Goal: Task Accomplishment & Management: Manage account settings

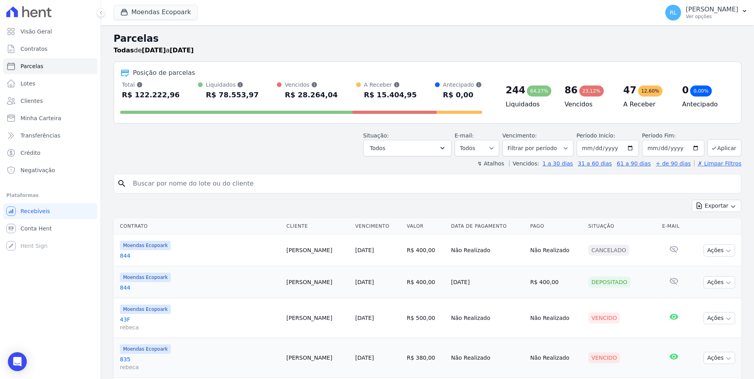
select select
click at [51, 115] on span "Minha Carteira" at bounding box center [40, 118] width 41 height 8
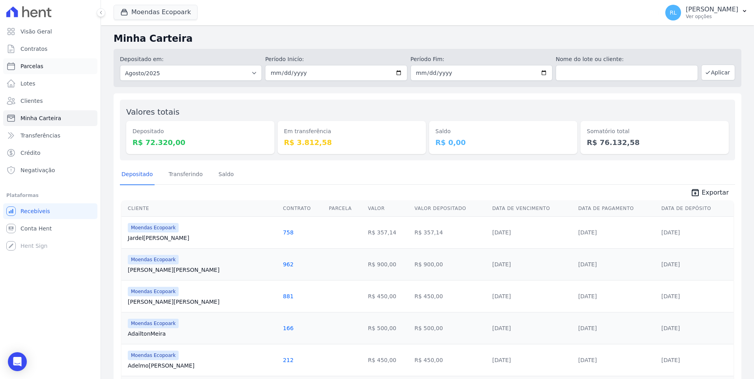
click at [40, 61] on link "Parcelas" at bounding box center [50, 66] width 94 height 16
select select
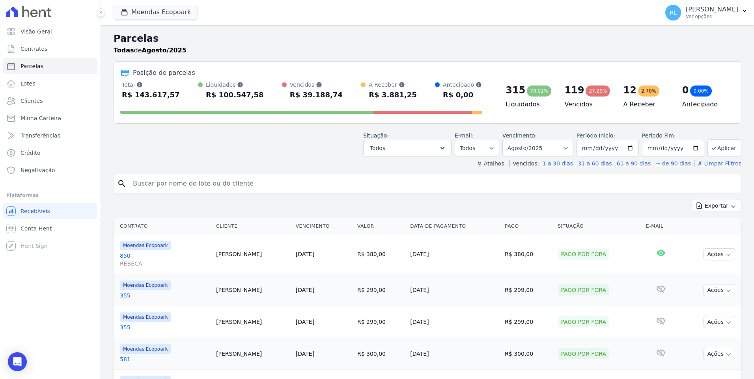
click at [223, 185] on input "search" at bounding box center [432, 184] width 609 height 16
type input "viviane"
select select
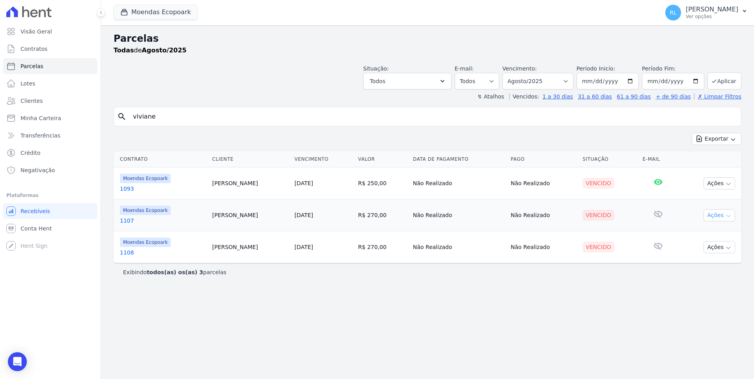
click at [710, 218] on button "Ações" at bounding box center [719, 215] width 32 height 12
click at [699, 232] on link "Ver boleto" at bounding box center [716, 233] width 76 height 15
click at [611, 283] on div "Parcelas Todas de Agosto/2025 Situação: Agendado Em Aberto Pago Processando Can…" at bounding box center [427, 202] width 653 height 354
click at [723, 249] on button "Ações" at bounding box center [719, 247] width 32 height 12
click at [714, 264] on link "Ver boleto" at bounding box center [716, 265] width 76 height 15
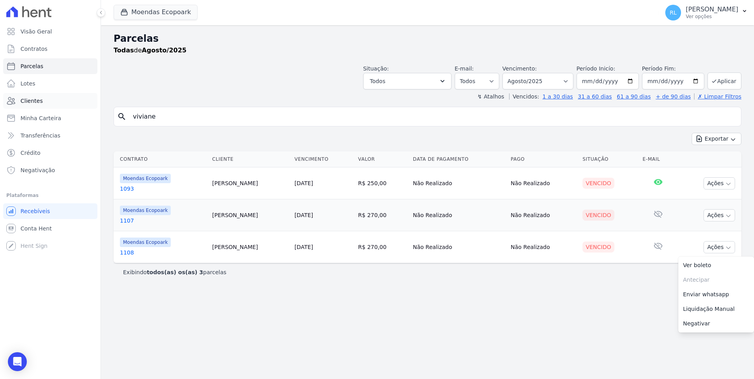
drag, startPoint x: 161, startPoint y: 120, endPoint x: 96, endPoint y: 105, distance: 66.7
click at [96, 105] on div "Visão Geral Contratos Parcelas Lotes Clientes Minha Carteira Transferências Cré…" at bounding box center [377, 189] width 754 height 379
type input "gleice"
select select
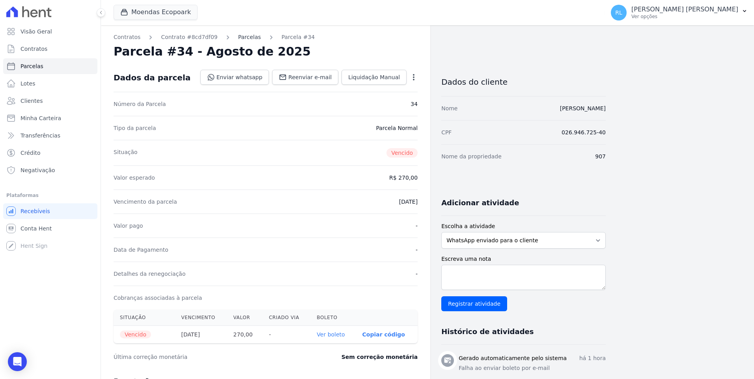
click at [243, 36] on link "Parcelas" at bounding box center [249, 37] width 23 height 8
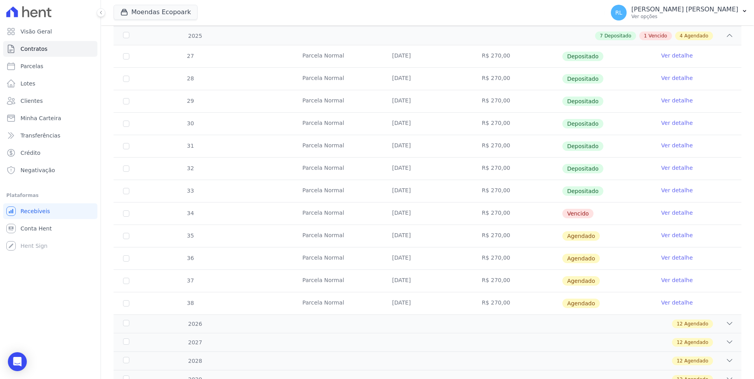
scroll to position [197, 0]
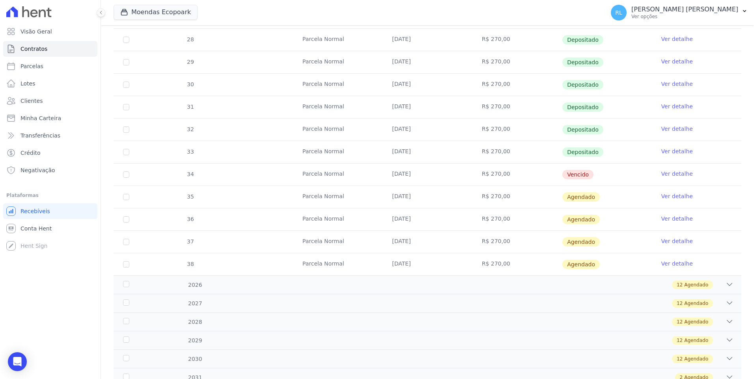
click at [676, 171] on link "Ver detalhe" at bounding box center [677, 174] width 32 height 8
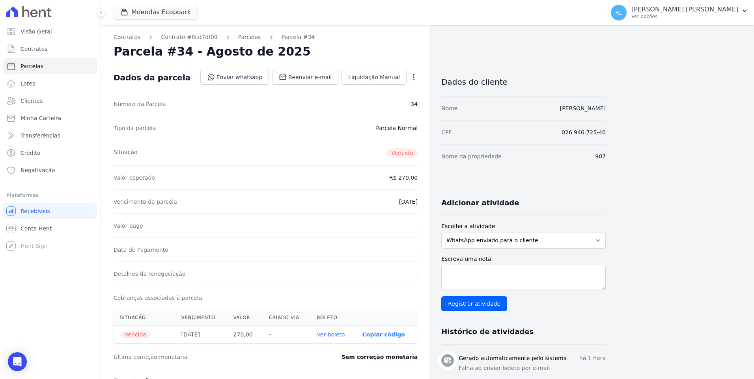
click at [415, 76] on icon "button" at bounding box center [414, 77] width 8 height 8
click at [393, 104] on link "Cancelar Cobrança" at bounding box center [379, 102] width 69 height 14
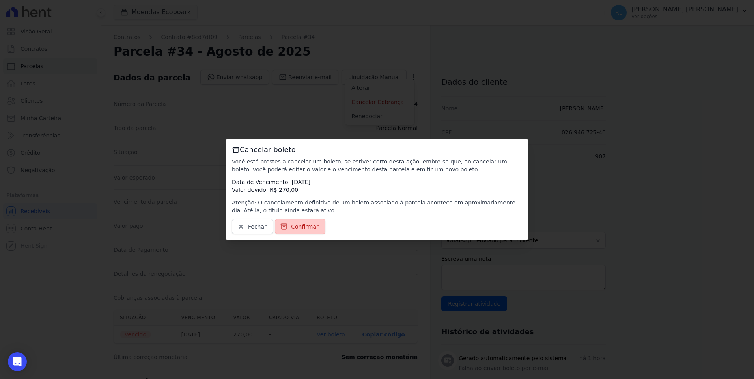
click at [310, 223] on span "Confirmar" at bounding box center [305, 227] width 28 height 8
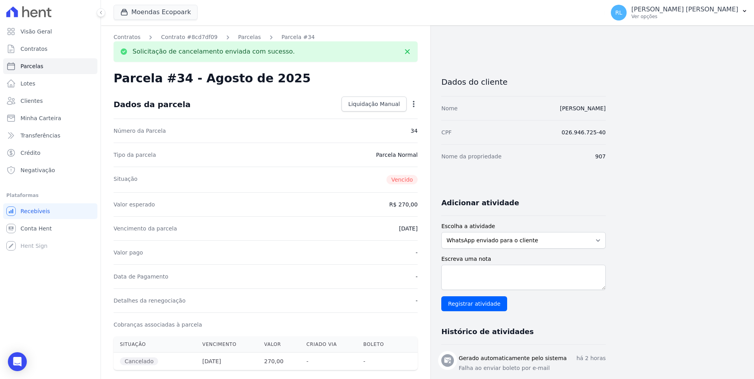
click at [414, 101] on icon "button" at bounding box center [414, 104] width 2 height 6
click at [370, 114] on link "Alterar" at bounding box center [379, 115] width 69 height 14
click at [369, 227] on input "[DATE]" at bounding box center [386, 228] width 62 height 17
type input "[DATE]"
click at [408, 102] on span "Salvar" at bounding box center [401, 104] width 17 height 8
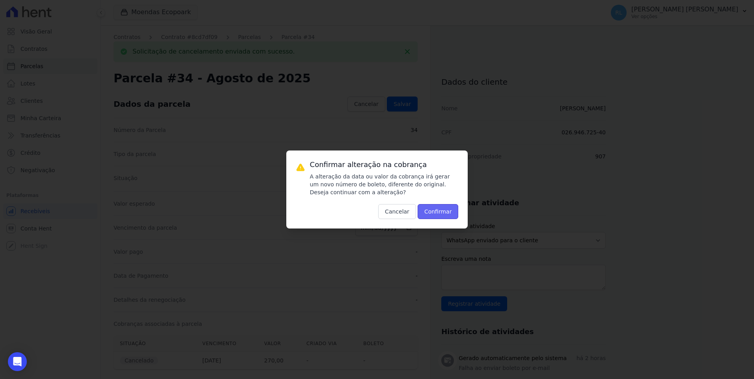
click at [429, 209] on button "Confirmar" at bounding box center [437, 211] width 41 height 15
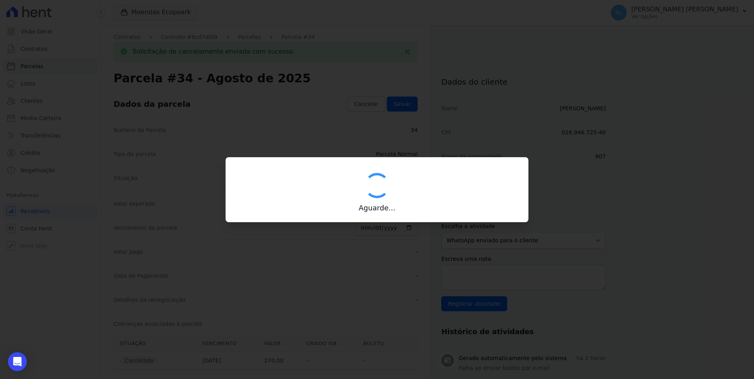
type input "00190000090335103300000657456174111850000027000"
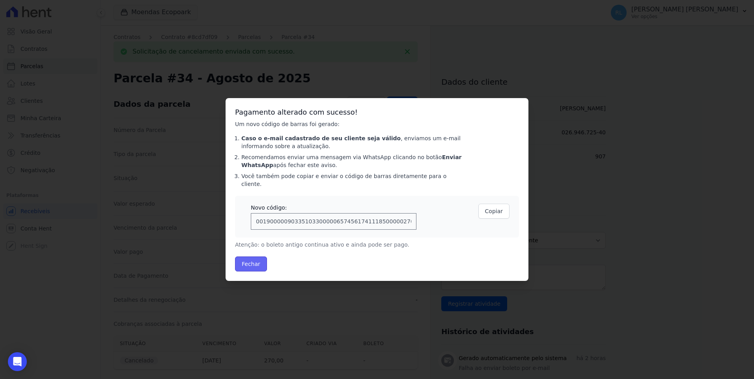
click at [255, 263] on button "Fechar" at bounding box center [251, 264] width 32 height 15
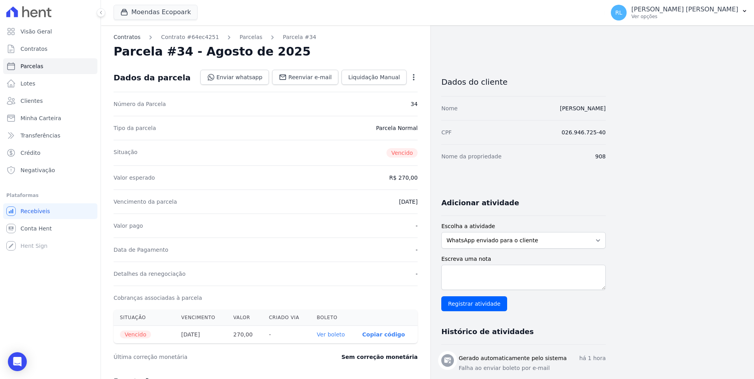
click at [130, 34] on link "Contratos" at bounding box center [127, 37] width 27 height 8
click at [239, 37] on link "Parcelas" at bounding box center [250, 37] width 23 height 8
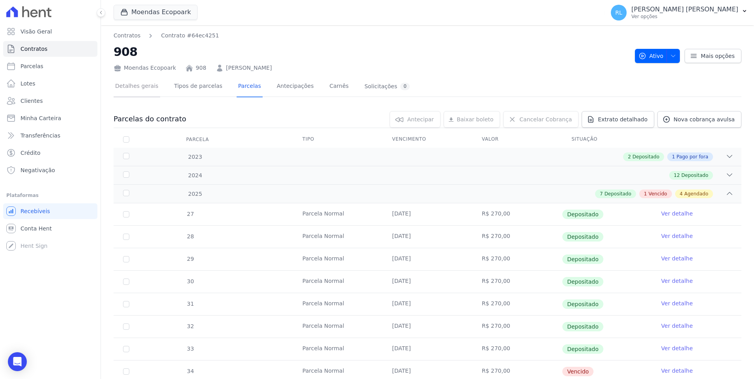
click at [143, 87] on link "Detalhes gerais" at bounding box center [137, 86] width 47 height 21
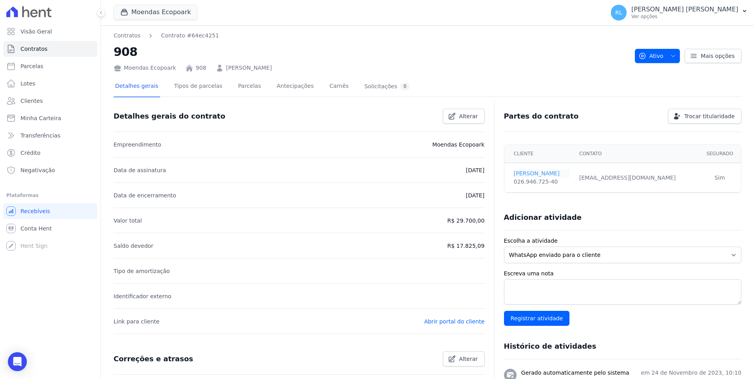
click at [540, 174] on link "GLEICE ROSÁRIO" at bounding box center [542, 173] width 56 height 8
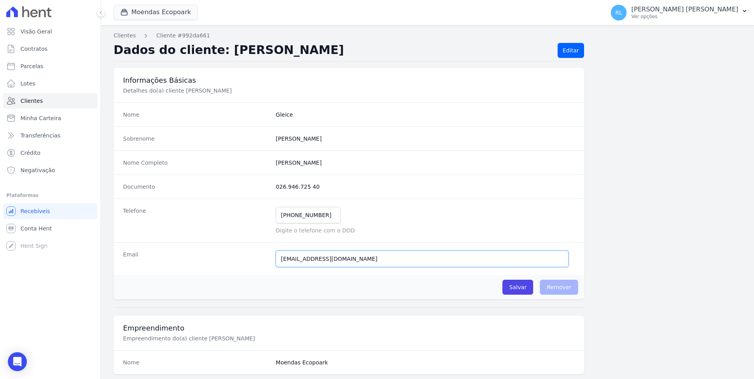
drag, startPoint x: 336, startPoint y: 257, endPoint x: 262, endPoint y: 260, distance: 74.6
click at [262, 260] on div "Email geul_3@gmail.com Tivemos um problema ao tentar enviar uma mensagem para e…" at bounding box center [349, 258] width 471 height 33
paste input "hot"
type input "geul_3@hotmail.com"
click at [527, 287] on input "Salvar" at bounding box center [517, 287] width 31 height 15
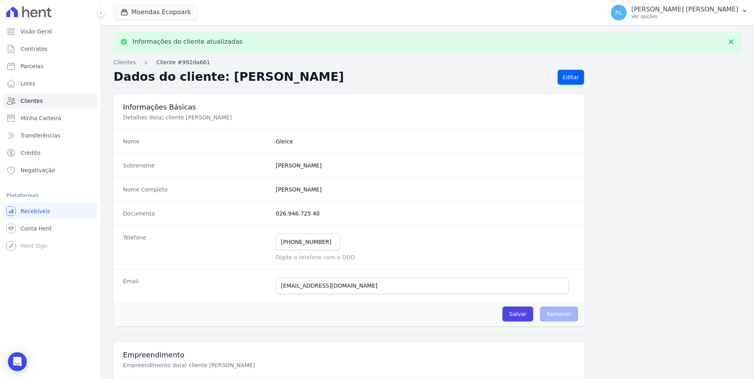
click at [170, 62] on link "Cliente #992da661" at bounding box center [183, 62] width 54 height 8
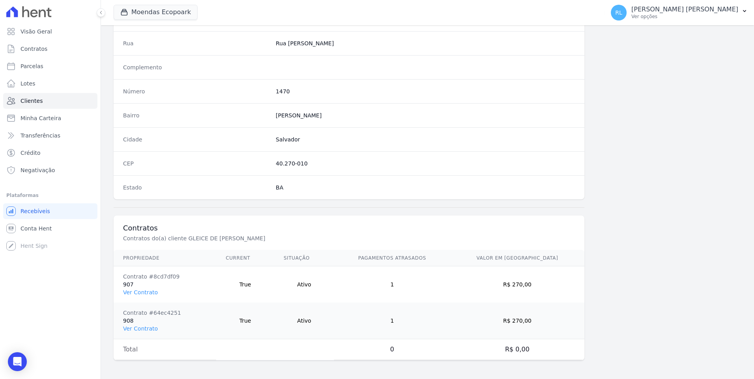
scroll to position [395, 0]
click at [136, 330] on link "Ver Contrato" at bounding box center [140, 328] width 35 height 6
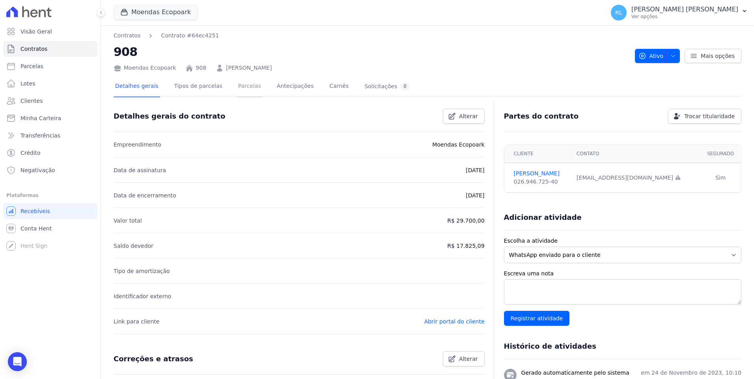
click at [239, 86] on link "Parcelas" at bounding box center [250, 86] width 26 height 21
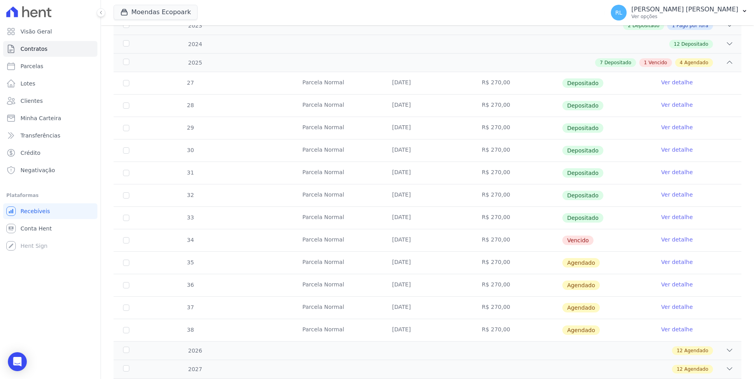
scroll to position [228, 0]
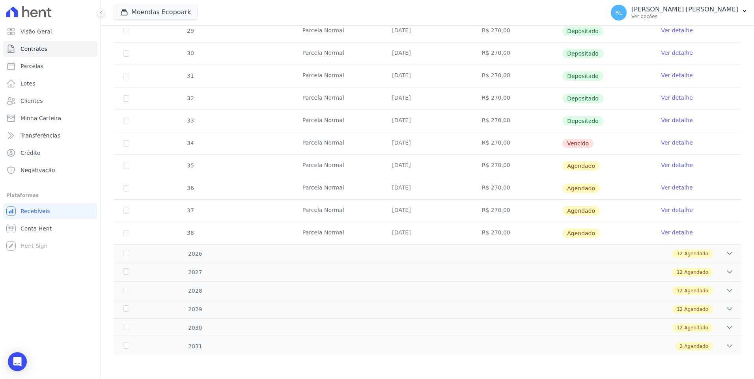
click at [663, 142] on link "Ver detalhe" at bounding box center [677, 143] width 32 height 8
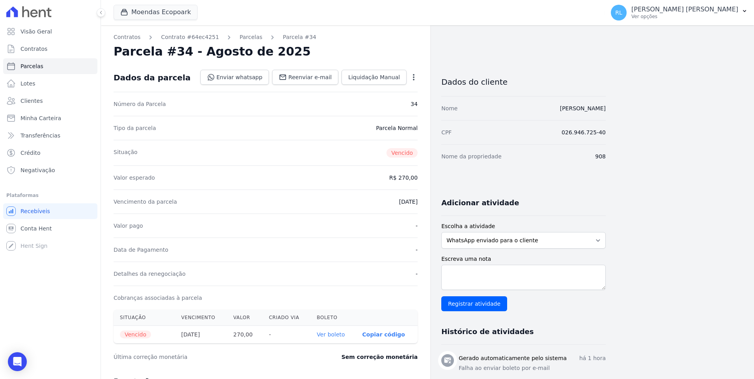
click at [414, 77] on icon "button" at bounding box center [414, 77] width 2 height 6
click at [385, 99] on link "Cancelar Cobrança" at bounding box center [379, 102] width 69 height 14
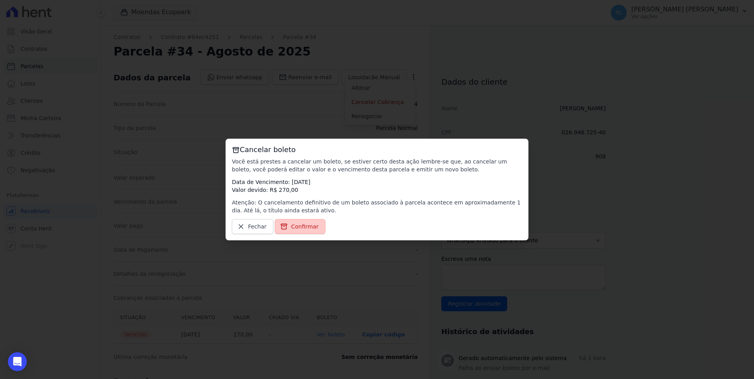
click at [315, 227] on link "Confirmar" at bounding box center [300, 226] width 50 height 15
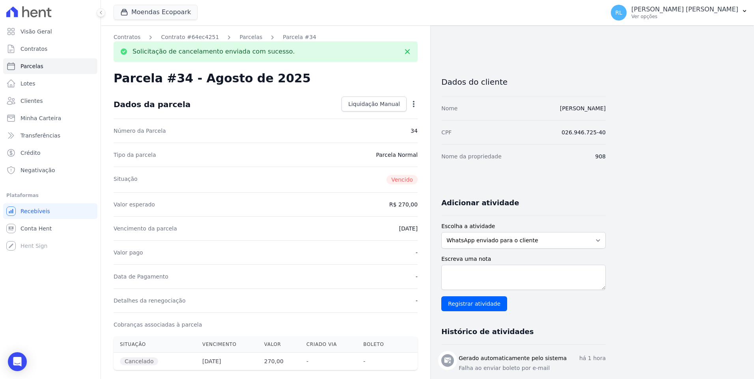
click at [415, 107] on icon "button" at bounding box center [414, 104] width 8 height 8
click at [381, 117] on link "Alterar" at bounding box center [379, 115] width 69 height 14
click at [367, 229] on input "2025-08-25" at bounding box center [386, 228] width 62 height 17
type input "[DATE]"
click at [404, 103] on span "Salvar" at bounding box center [401, 104] width 17 height 8
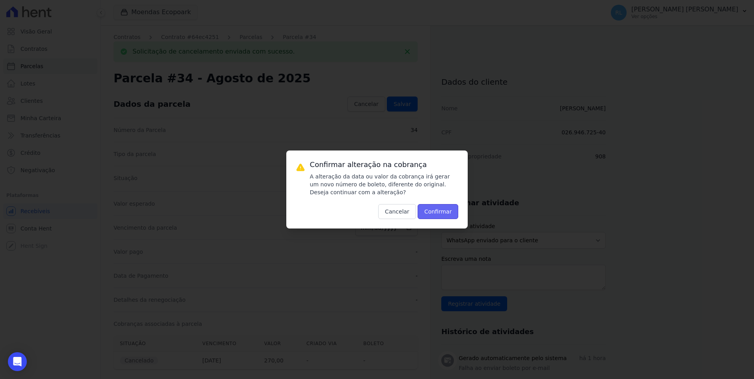
click at [442, 205] on button "Confirmar" at bounding box center [437, 211] width 41 height 15
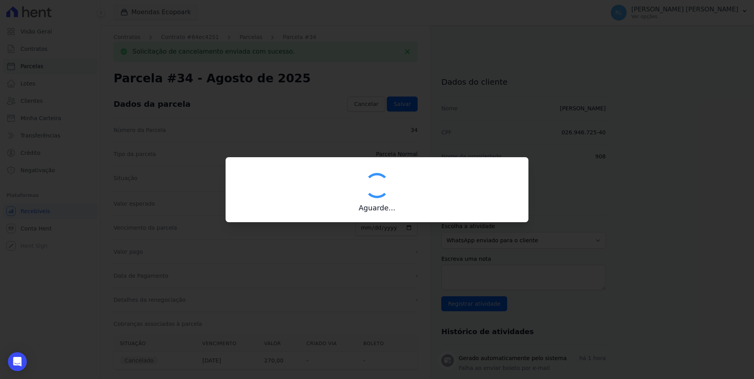
type input "00190000090335103300000657455176411850000027000"
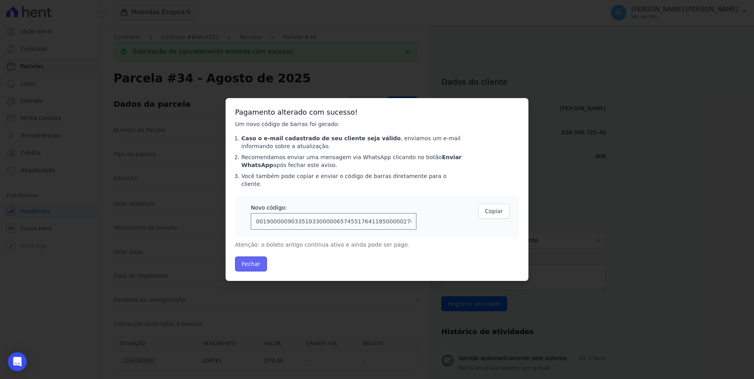
click at [241, 262] on button "Fechar" at bounding box center [251, 264] width 32 height 15
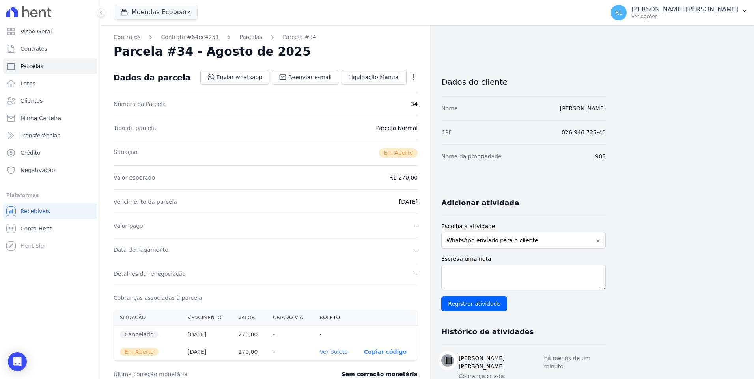
scroll to position [118, 0]
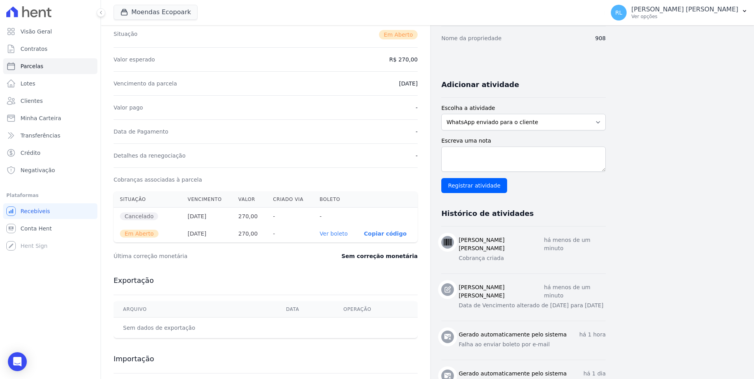
click at [334, 233] on link "Ver boleto" at bounding box center [334, 234] width 28 height 6
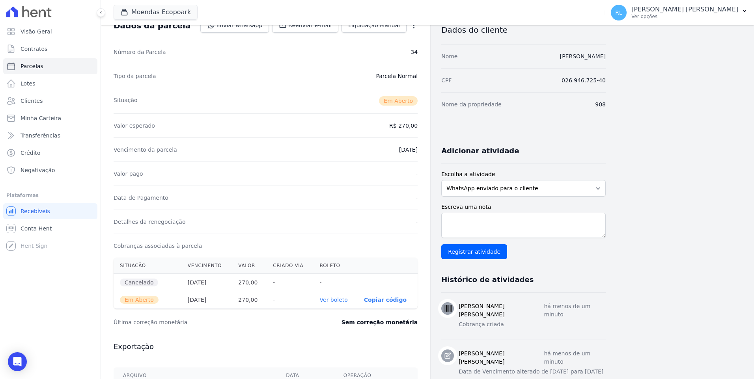
scroll to position [0, 0]
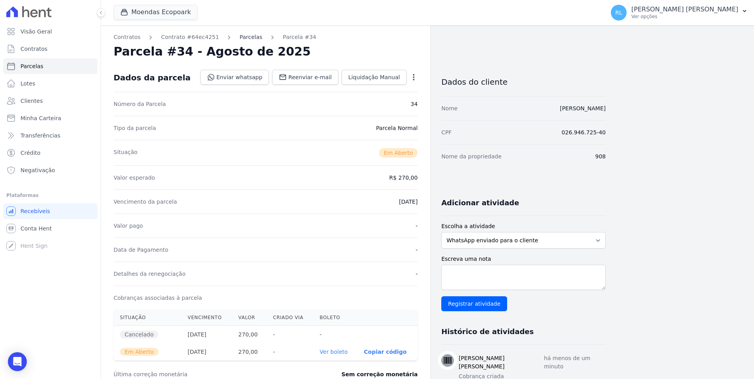
click at [239, 39] on link "Parcelas" at bounding box center [250, 37] width 23 height 8
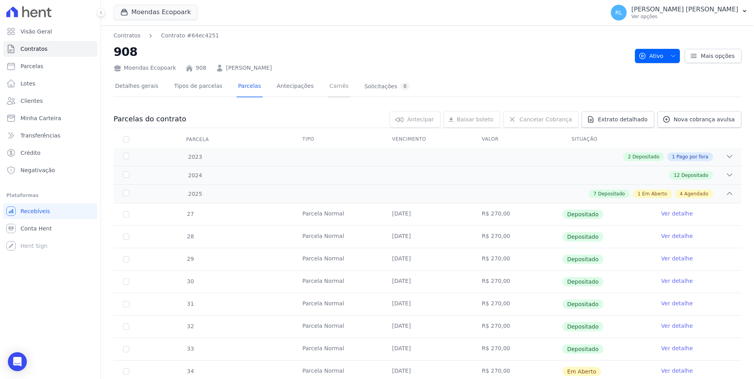
click at [328, 89] on link "Carnês" at bounding box center [339, 86] width 22 height 21
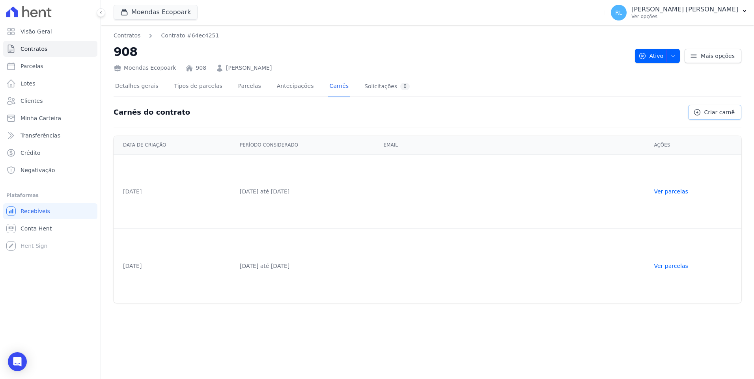
click at [714, 114] on span "Criar carnê" at bounding box center [719, 112] width 30 height 8
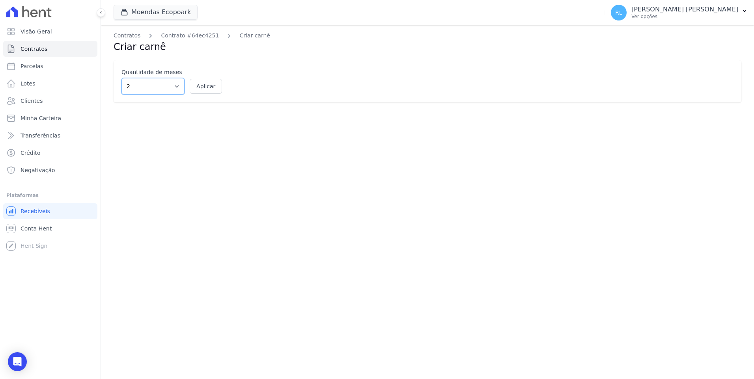
click at [172, 93] on select "2 3 4 5 6 7 8 9 10 11 12" at bounding box center [152, 86] width 63 height 17
select select "10"
click at [121, 78] on select "2 3 4 5 6 7 8 9 10 11 12" at bounding box center [152, 86] width 63 height 17
click at [203, 85] on button "Aplicar" at bounding box center [206, 86] width 32 height 15
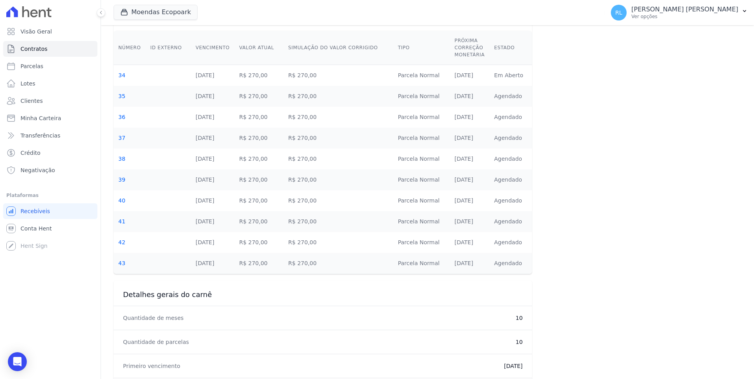
scroll to position [313, 0]
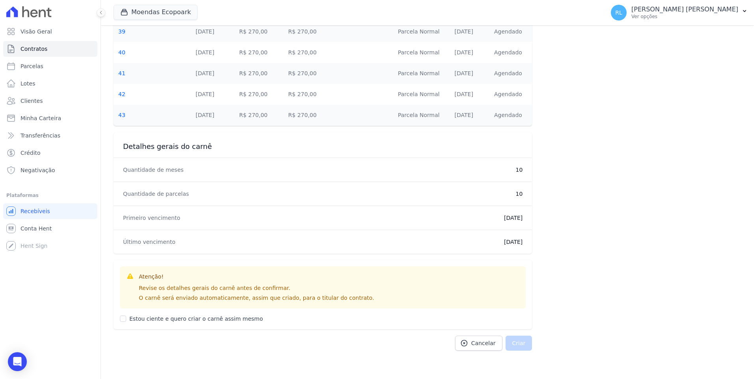
click at [175, 320] on label "Estou ciente e quero criar o carnê assim mesmo" at bounding box center [196, 319] width 134 height 6
click at [126, 320] on input "Estou ciente e quero criar o carnê assim mesmo" at bounding box center [123, 319] width 6 height 6
checkbox input "true"
click at [516, 342] on button "Criar" at bounding box center [518, 343] width 27 height 15
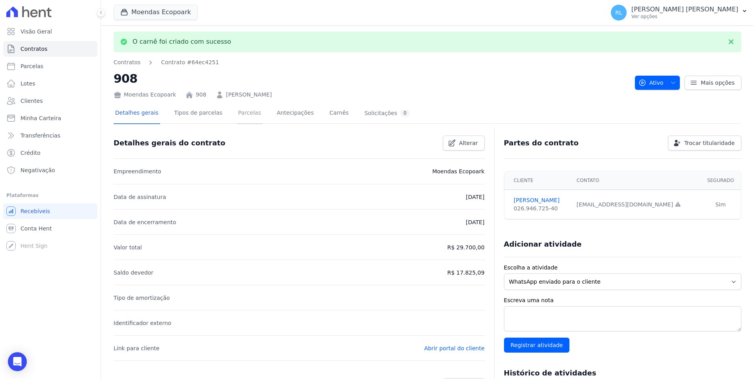
click at [242, 114] on link "Parcelas" at bounding box center [250, 113] width 26 height 21
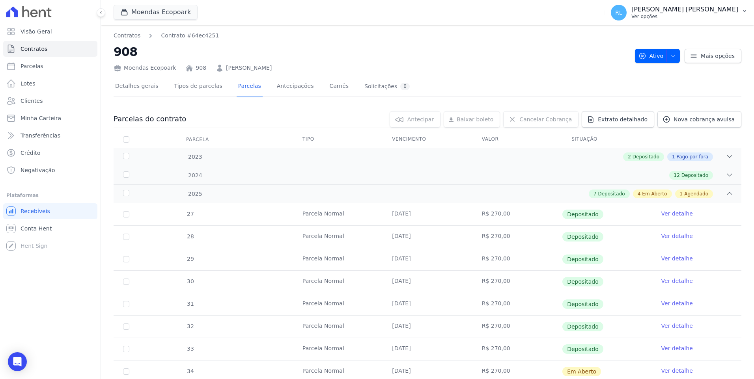
click at [744, 11] on icon "button" at bounding box center [744, 11] width 3 height 2
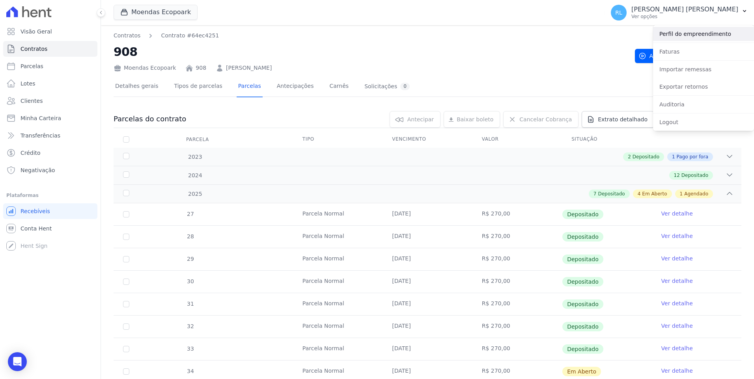
click at [690, 34] on link "Perfil do empreendimento" at bounding box center [703, 34] width 101 height 14
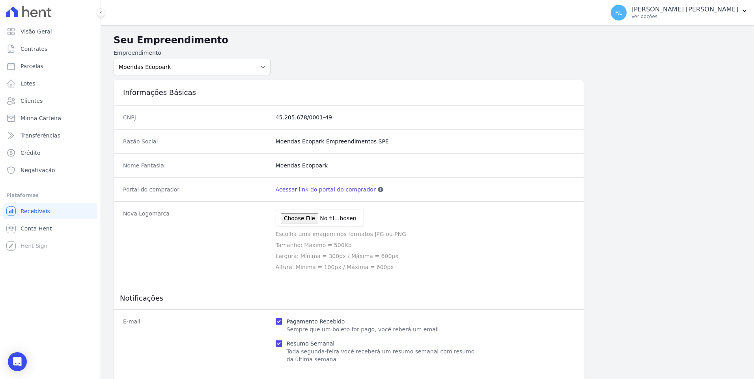
click at [317, 188] on link "Acessar link do portal do comprador" at bounding box center [326, 190] width 100 height 8
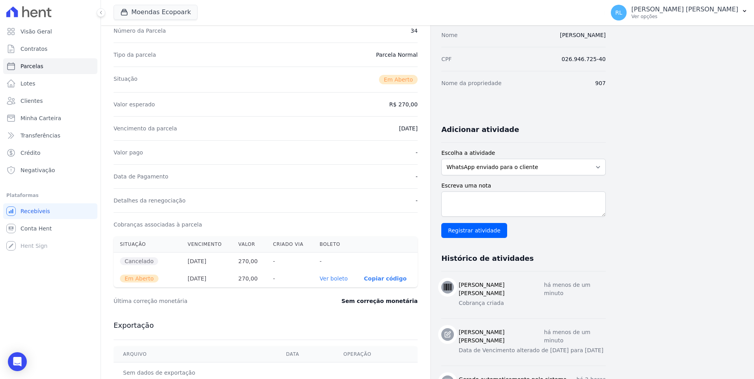
scroll to position [158, 0]
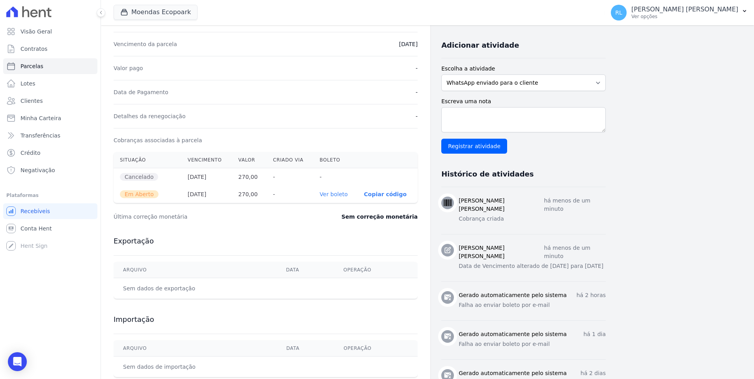
click at [336, 194] on link "Ver boleto" at bounding box center [334, 194] width 28 height 6
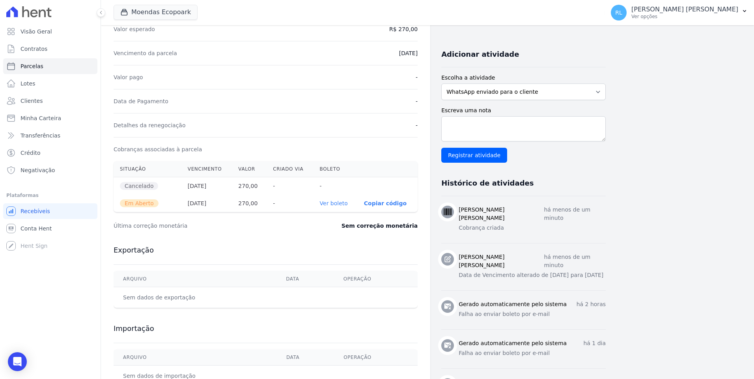
scroll to position [0, 0]
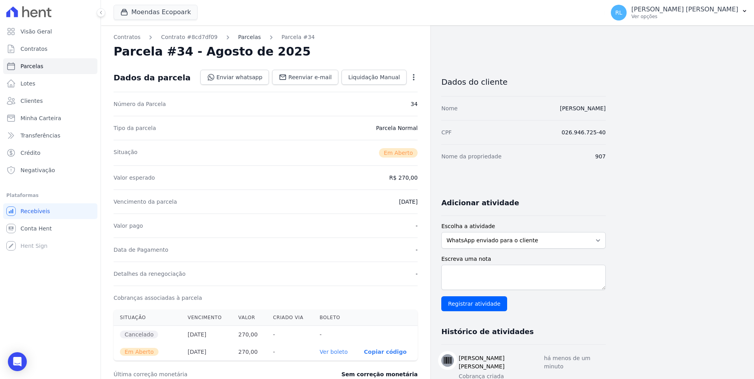
click at [238, 38] on link "Parcelas" at bounding box center [249, 37] width 23 height 8
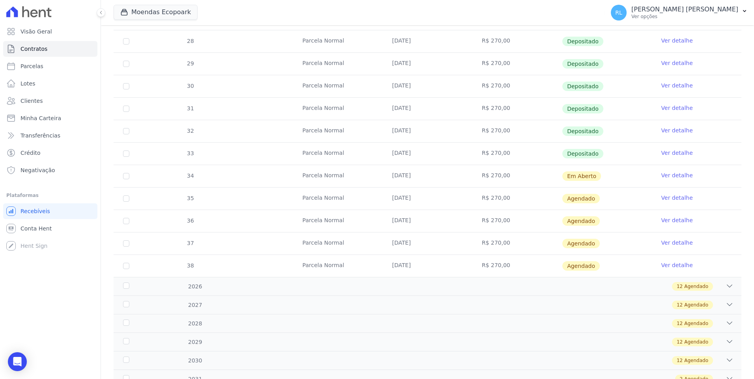
scroll to position [228, 0]
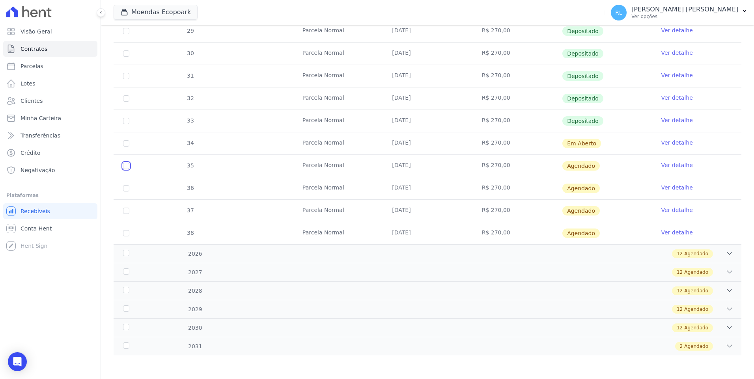
click at [127, 167] on input "checkbox" at bounding box center [126, 166] width 6 height 6
checkbox input "true"
click at [128, 187] on input "checkbox" at bounding box center [126, 188] width 6 height 6
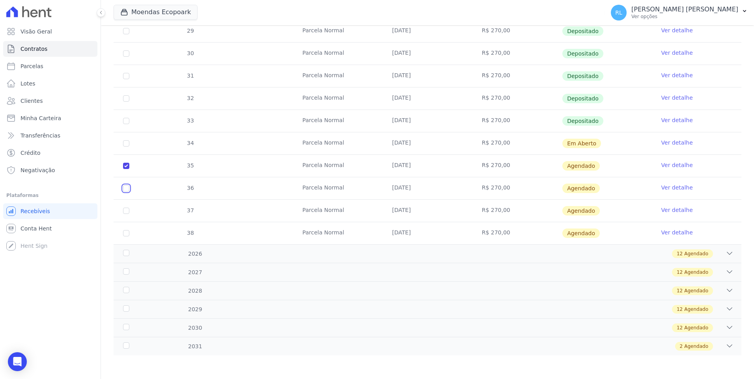
checkbox input "true"
click at [126, 210] on input "checkbox" at bounding box center [126, 211] width 6 height 6
checkbox input "true"
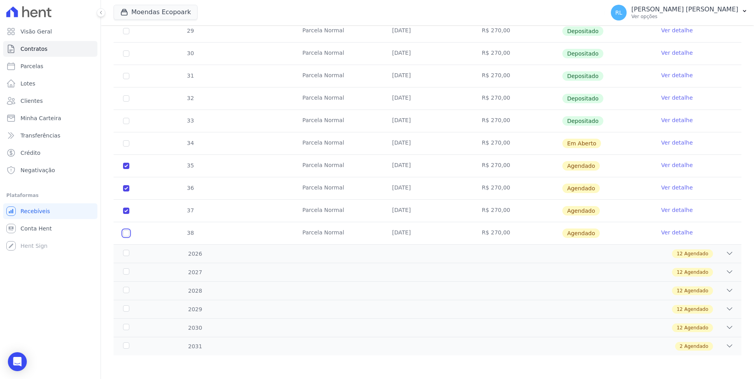
click at [127, 233] on input "checkbox" at bounding box center [126, 233] width 6 height 6
checkbox input "true"
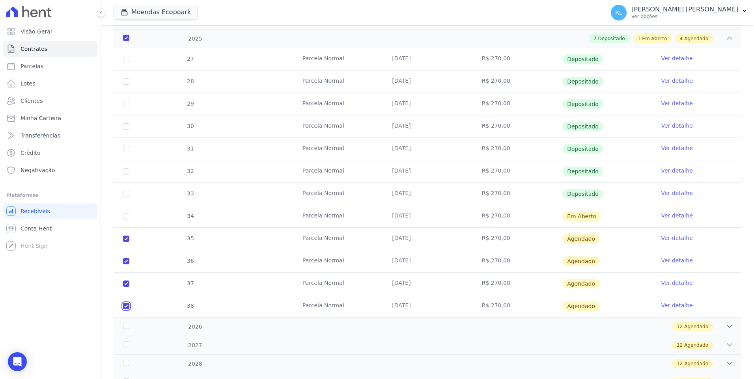
scroll to position [0, 0]
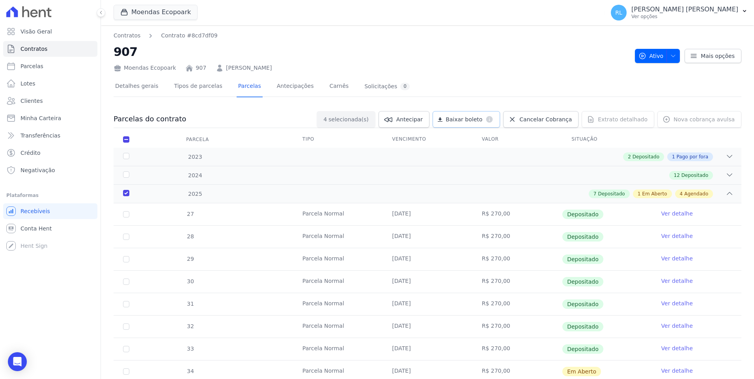
click at [482, 123] on span "Baixar boleto" at bounding box center [463, 119] width 37 height 8
click at [328, 86] on link "Carnês" at bounding box center [339, 86] width 22 height 21
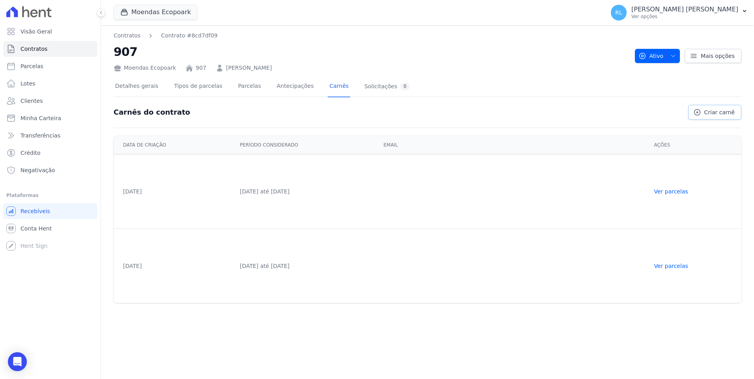
click at [698, 112] on icon at bounding box center [697, 112] width 8 height 8
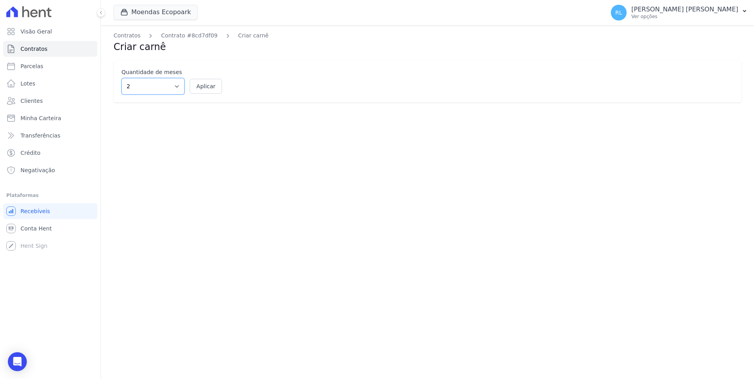
click at [170, 90] on select "2 3 4 5 6 7 8 9 10 11 12" at bounding box center [152, 86] width 63 height 17
select select "10"
click at [121, 78] on select "2 3 4 5 6 7 8 9 10 11 12" at bounding box center [152, 86] width 63 height 17
click at [196, 84] on button "Aplicar" at bounding box center [206, 86] width 32 height 15
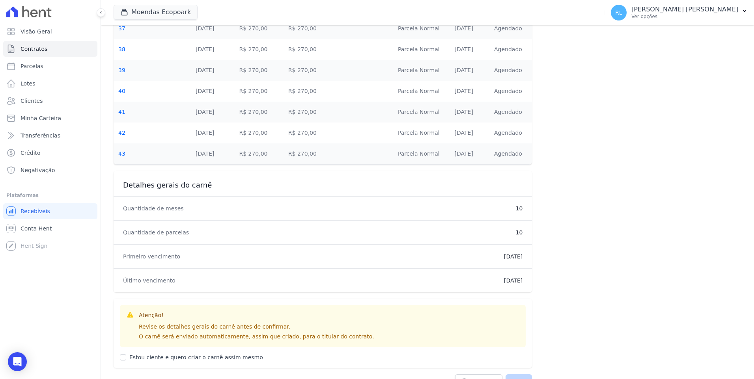
scroll to position [313, 0]
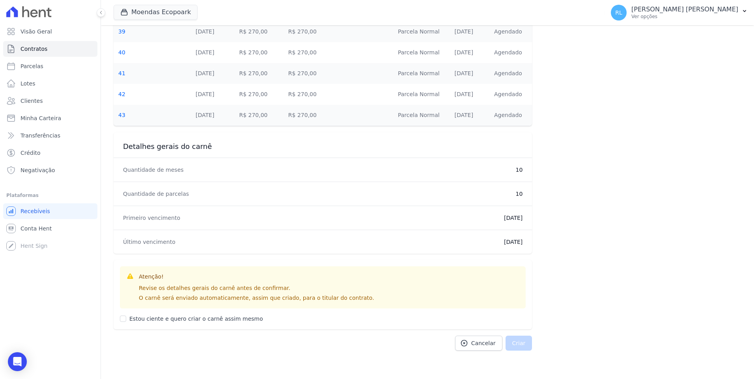
click at [145, 317] on label "Estou ciente e quero criar o carnê assim mesmo" at bounding box center [196, 319] width 134 height 6
click at [126, 317] on input "Estou ciente e quero criar o carnê assim mesmo" at bounding box center [123, 319] width 6 height 6
checkbox input "true"
click at [511, 340] on button "Criar" at bounding box center [518, 343] width 27 height 15
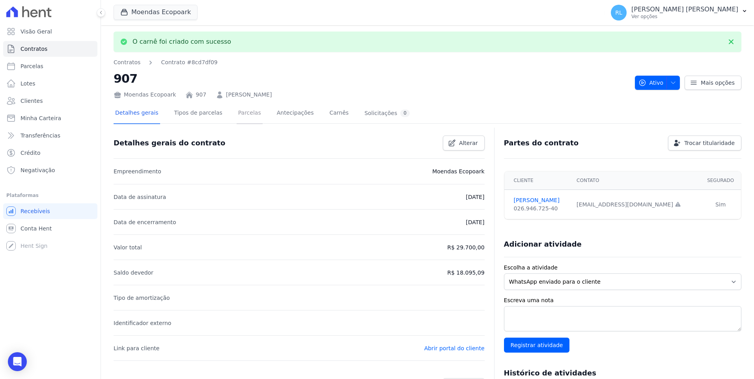
click at [237, 114] on link "Parcelas" at bounding box center [250, 113] width 26 height 21
